Goal: Entertainment & Leisure: Consume media (video, audio)

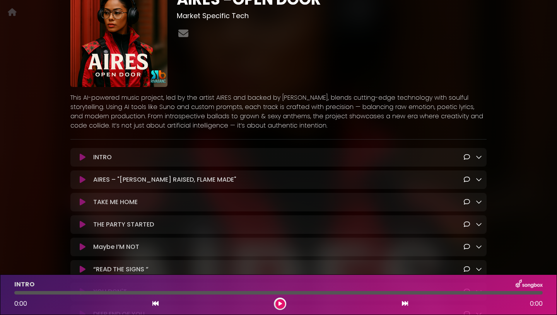
scroll to position [60, 0]
click at [82, 158] on icon at bounding box center [83, 157] width 6 height 8
click at [81, 162] on div "INTRO Loading Track..." at bounding box center [278, 156] width 407 height 9
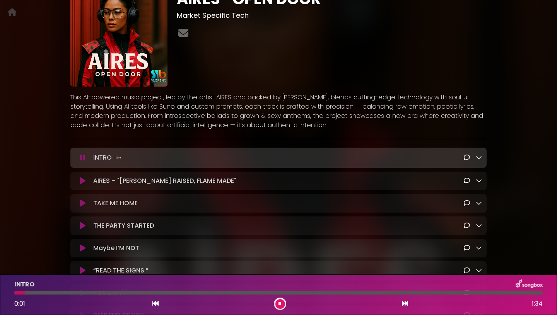
click at [82, 161] on icon at bounding box center [82, 158] width 5 height 8
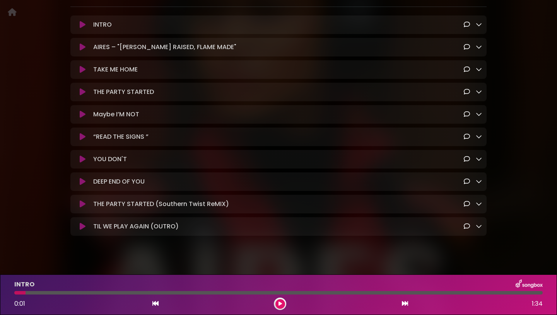
scroll to position [202, 0]
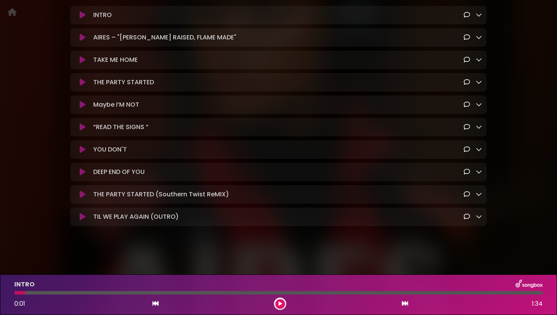
click at [84, 220] on icon at bounding box center [83, 217] width 6 height 8
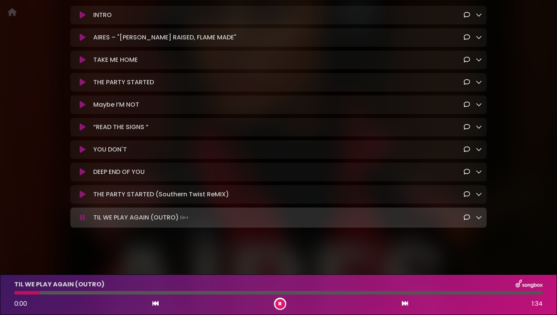
click at [82, 221] on icon at bounding box center [82, 218] width 5 height 8
click at [82, 220] on icon at bounding box center [82, 218] width 5 height 8
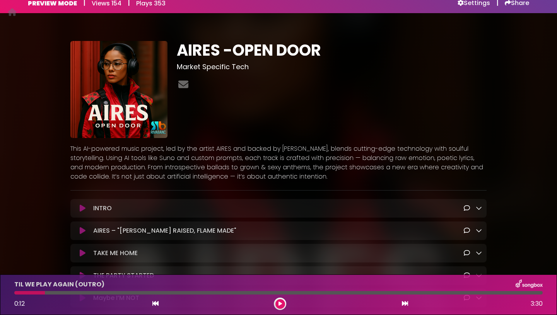
scroll to position [5, 0]
